Goal: Transaction & Acquisition: Purchase product/service

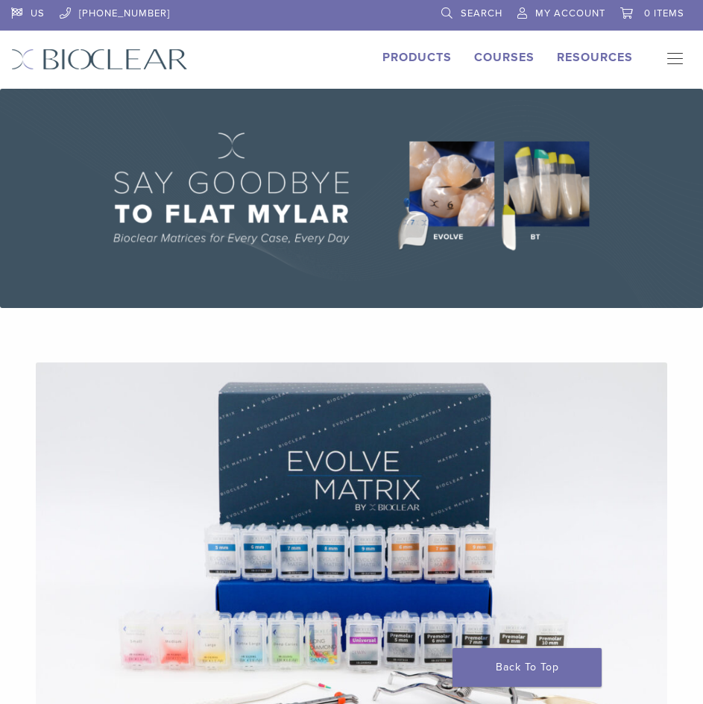
click at [441, 52] on link "Products" at bounding box center [417, 57] width 69 height 15
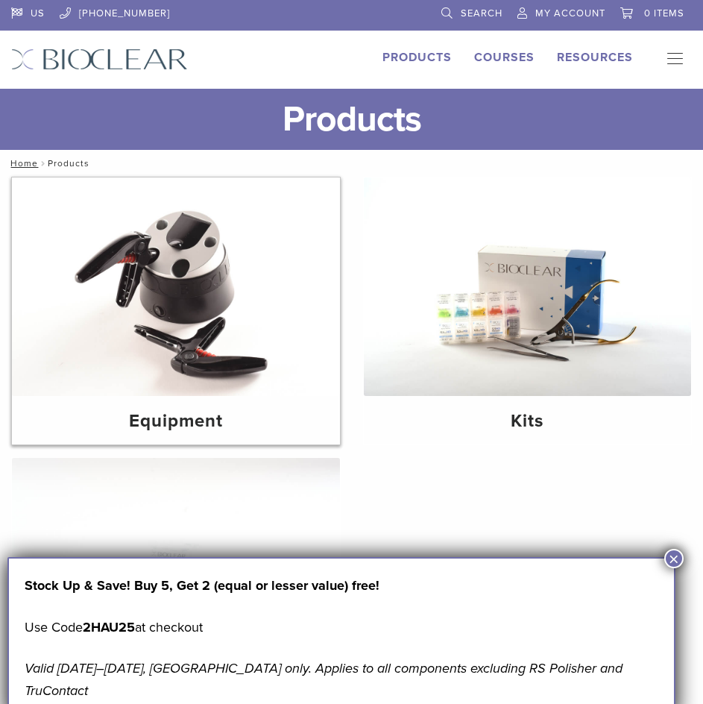
click at [246, 319] on img at bounding box center [176, 286] width 328 height 218
